Goal: Task Accomplishment & Management: Manage account settings

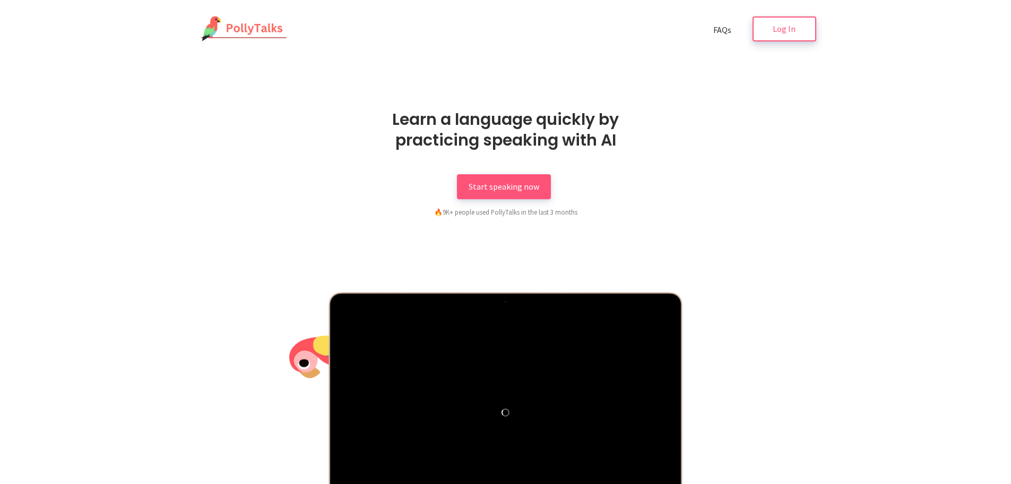
click at [790, 35] on link "Log In" at bounding box center [785, 28] width 64 height 25
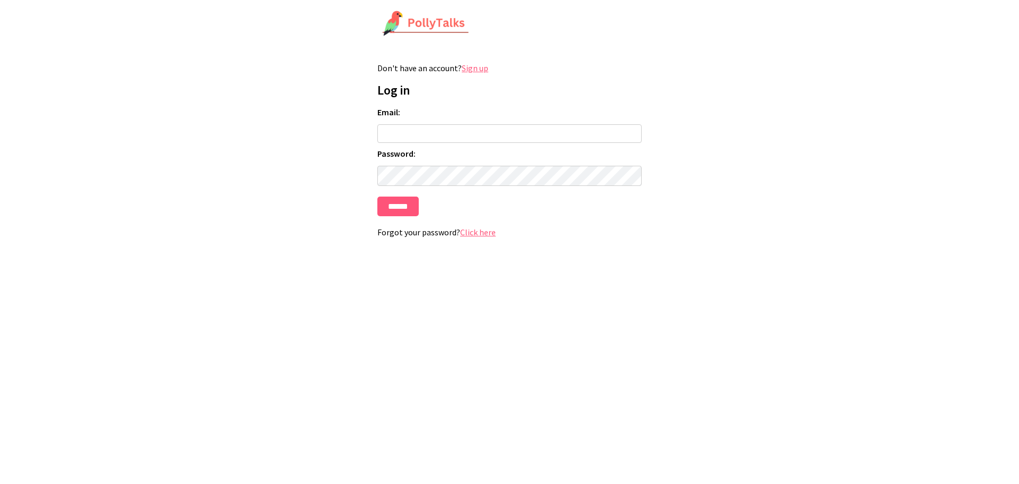
click at [448, 128] on input "Email:" at bounding box center [510, 133] width 264 height 19
type input "**********"
click at [378, 196] on input "******" at bounding box center [398, 206] width 41 height 20
